Goal: Transaction & Acquisition: Purchase product/service

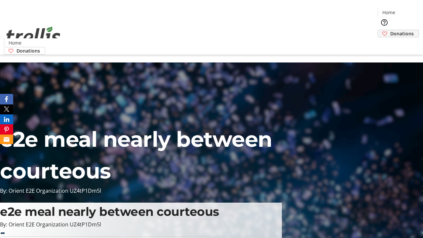
click at [390, 30] on span "Donations" at bounding box center [401, 33] width 23 height 7
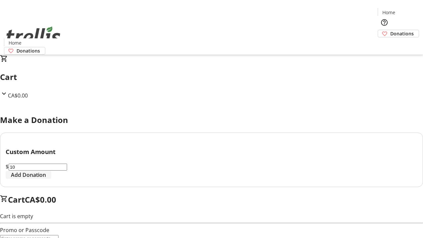
click at [46, 179] on span "Add Donation" at bounding box center [28, 175] width 35 height 8
select select "CA"
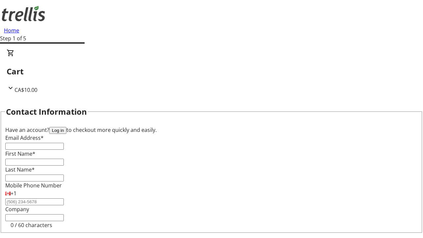
click at [66, 127] on button "Log in" at bounding box center [57, 130] width 17 height 7
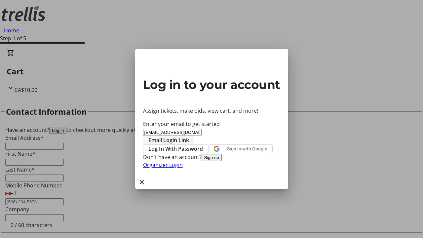
type input "[EMAIL_ADDRESS][DOMAIN_NAME]"
click at [189, 136] on span "Email Login Link" at bounding box center [168, 140] width 41 height 8
